Goal: Information Seeking & Learning: Learn about a topic

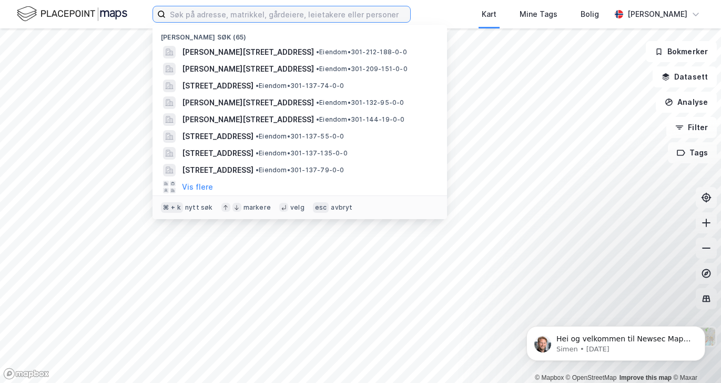
click at [263, 17] on input at bounding box center [288, 14] width 245 height 16
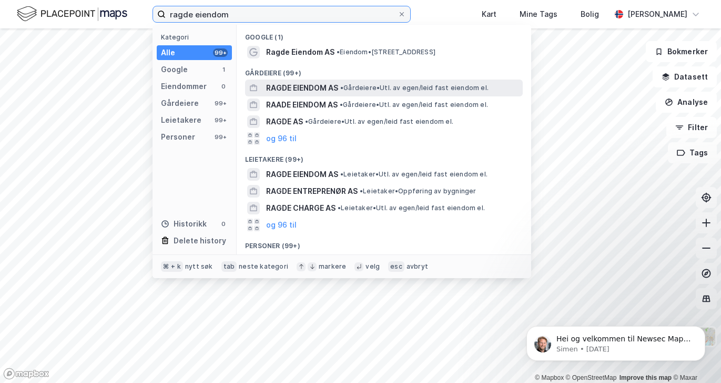
type input "ragde eiendom"
click at [283, 88] on span "RAGDE EIENDOM AS" at bounding box center [302, 88] width 72 height 13
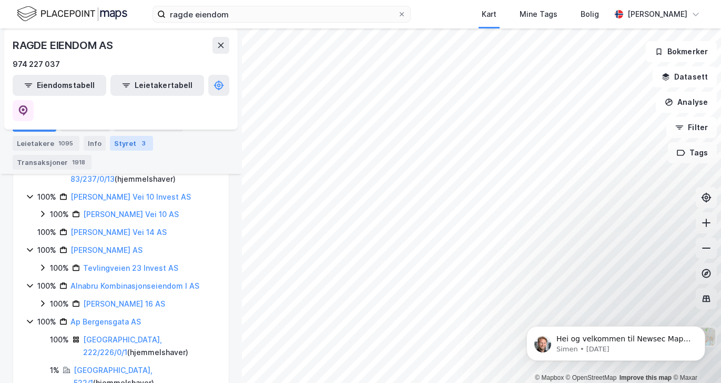
scroll to position [227, 0]
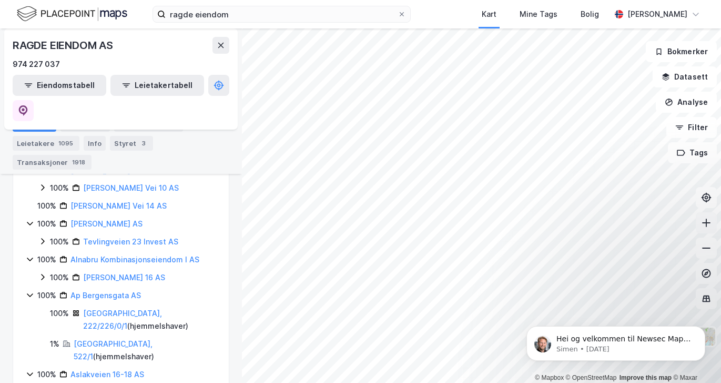
click at [702, 220] on icon at bounding box center [706, 222] width 11 height 11
click at [705, 250] on icon at bounding box center [706, 248] width 11 height 11
click at [701, 330] on icon "Dismiss notification" at bounding box center [703, 329] width 6 height 6
